Goal: Answer question/provide support

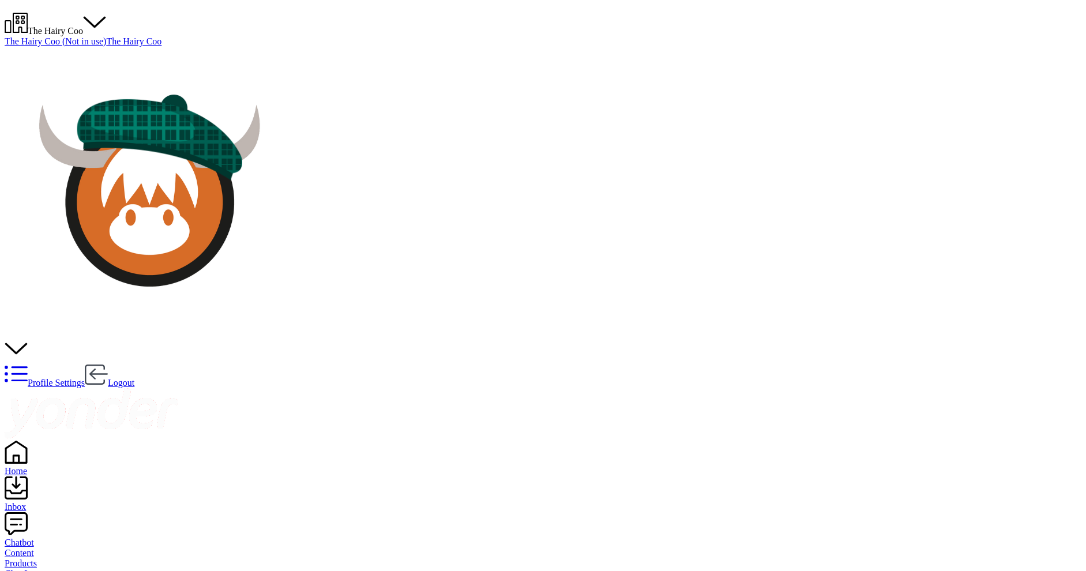
drag, startPoint x: 721, startPoint y: 411, endPoint x: 814, endPoint y: 410, distance: 92.9
drag, startPoint x: 814, startPoint y: 410, endPoint x: 800, endPoint y: 423, distance: 18.4
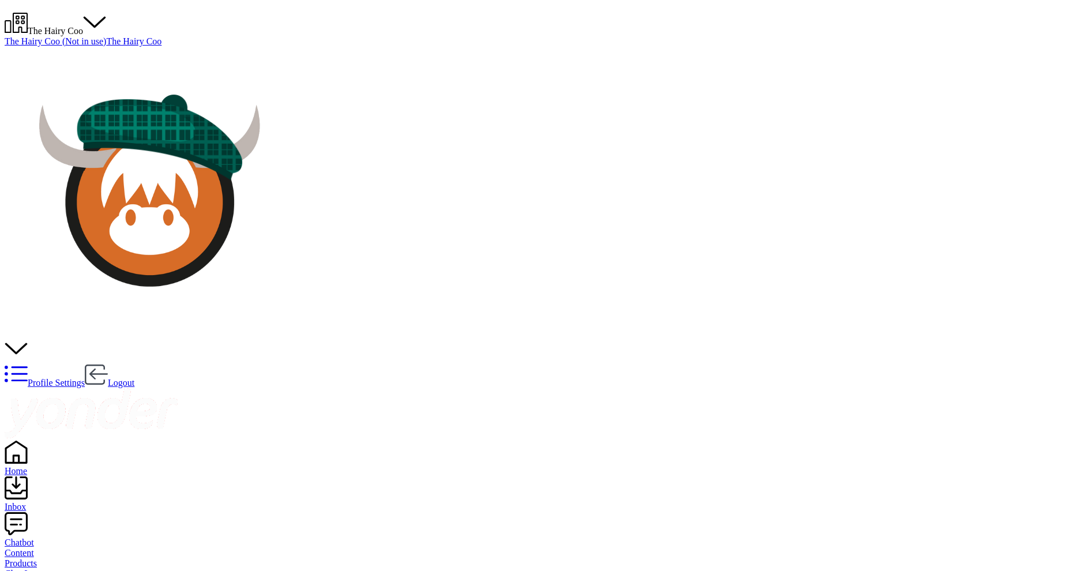
drag, startPoint x: 42, startPoint y: 69, endPoint x: 89, endPoint y: 63, distance: 48.2
click at [42, 466] on div "Home" at bounding box center [543, 471] width 1077 height 10
